Goal: Information Seeking & Learning: Find specific fact

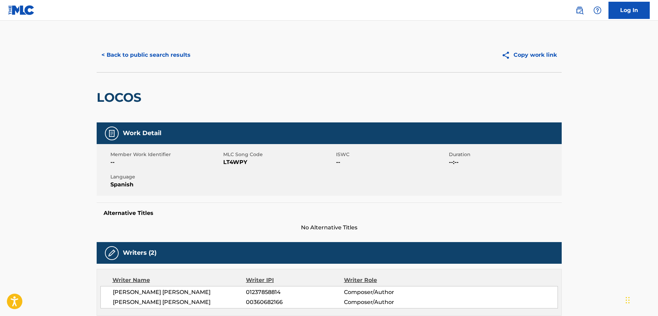
click at [139, 46] on div "< Back to public search results Copy work link" at bounding box center [329, 55] width 465 height 34
click at [153, 59] on button "< Back to public search results" at bounding box center [146, 54] width 99 height 17
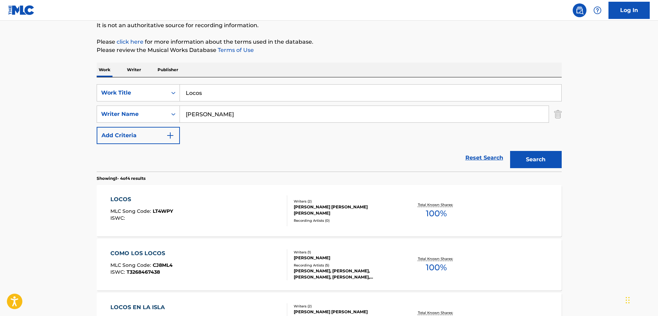
click at [237, 94] on input "Locos" at bounding box center [371, 93] width 382 height 17
paste input "QUIEN INVENTO A LA MUJER"
type input "QUIEN INVENTO A LA MUJER"
click at [276, 156] on div "Reset Search Search" at bounding box center [329, 158] width 465 height 28
click at [257, 108] on input "[PERSON_NAME]" at bounding box center [364, 114] width 369 height 17
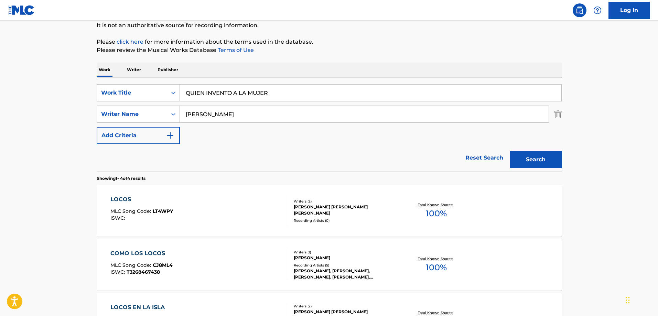
paste input "[PERSON_NAME]"
type input "[PERSON_NAME]"
click at [540, 161] on button "Search" at bounding box center [536, 159] width 52 height 17
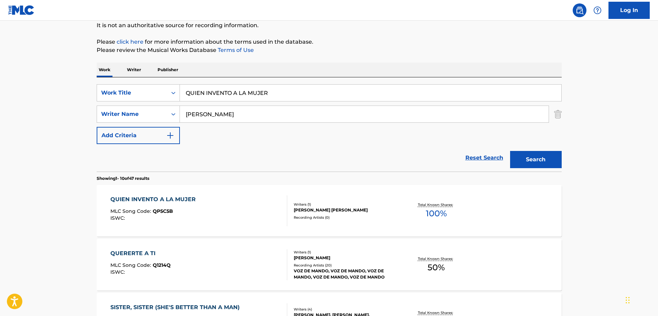
click at [288, 94] on input "QUIEN INVENTO A LA MUJER" at bounding box center [371, 93] width 382 height 17
click at [217, 200] on div "QUIEN INVENTO A LA MUJER MLC Song Code : QP5C5B ISWC :" at bounding box center [198, 210] width 177 height 31
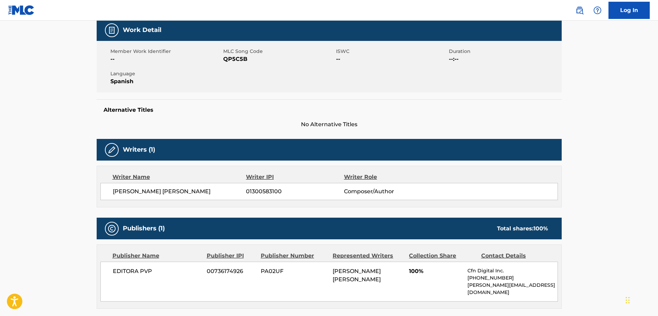
scroll to position [90, 0]
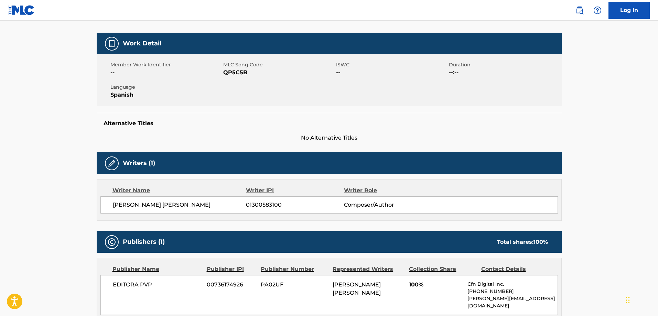
click at [125, 203] on span "[PERSON_NAME] [PERSON_NAME]" at bounding box center [179, 205] width 133 height 8
drag, startPoint x: 125, startPoint y: 203, endPoint x: 230, endPoint y: 204, distance: 104.9
click at [126, 203] on span "[PERSON_NAME] [PERSON_NAME]" at bounding box center [179, 205] width 133 height 8
click at [210, 204] on span "[PERSON_NAME] [PERSON_NAME]" at bounding box center [179, 205] width 133 height 8
copy span "[PERSON_NAME] [PERSON_NAME]"
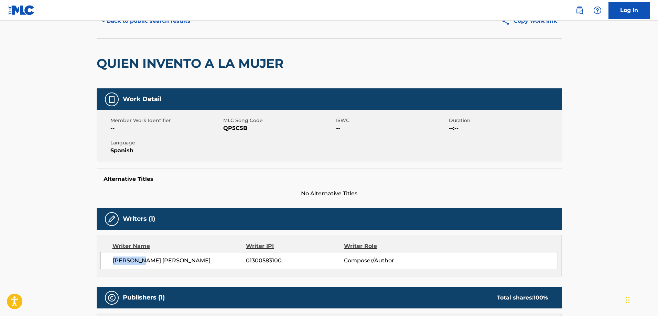
scroll to position [0, 0]
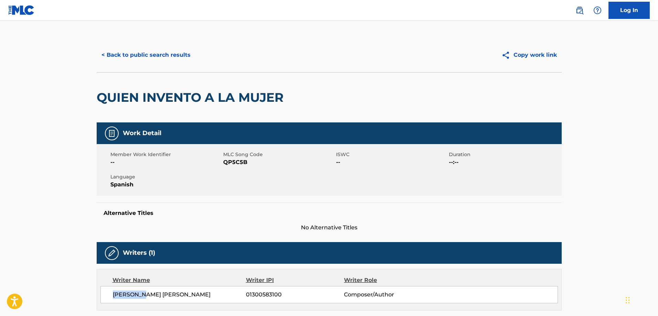
click at [156, 57] on button "< Back to public search results" at bounding box center [146, 54] width 99 height 17
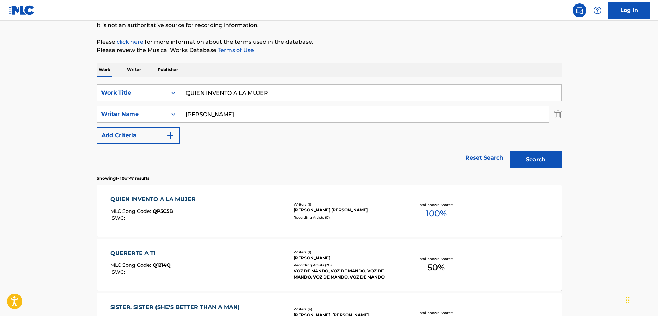
click at [255, 95] on input "QUIEN INVENTO A LA MUJER" at bounding box center [371, 93] width 382 height 17
paste input "uien Invento A La Mujer"
type input "Quien Invento A La Mujer"
click at [243, 195] on div "QUIEN INVENTO A LA MUJER MLC Song Code : QP5C5B ISWC : Writers ( 1 ) [PERSON_NA…" at bounding box center [329, 211] width 465 height 52
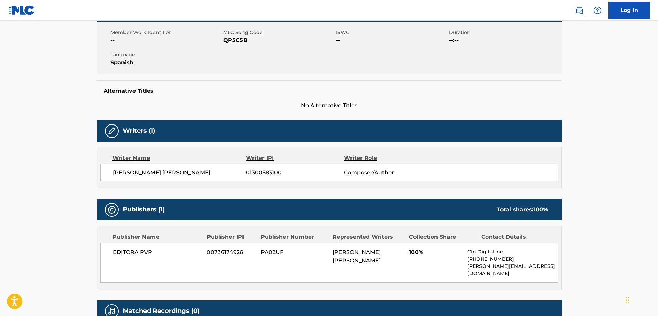
scroll to position [69, 0]
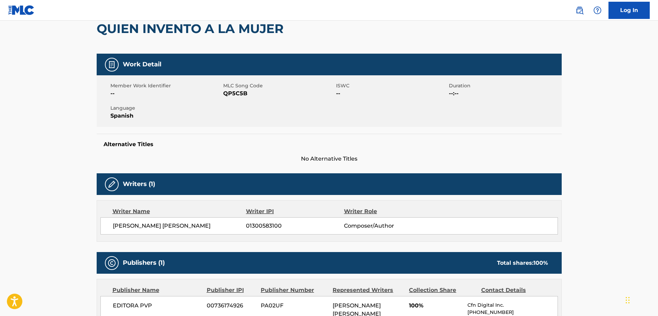
click at [238, 96] on span "QP5C5B" at bounding box center [278, 93] width 111 height 8
copy span "QP5C5B"
